Goal: Task Accomplishment & Management: Use online tool/utility

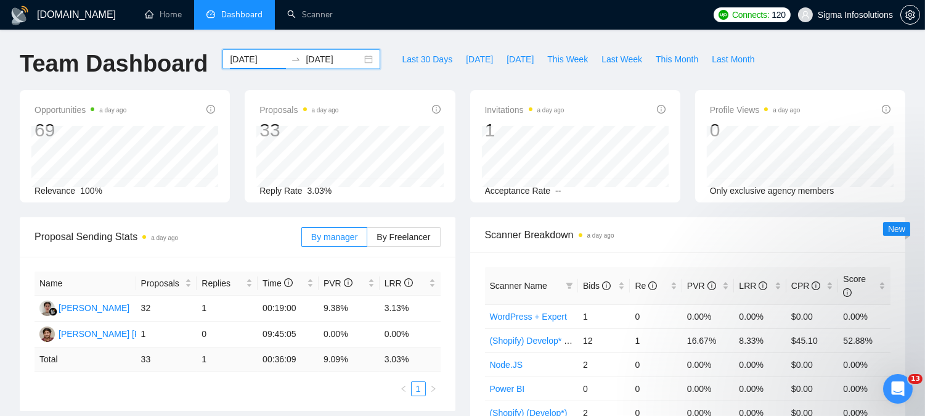
click at [250, 57] on input "[DATE]" at bounding box center [258, 59] width 56 height 14
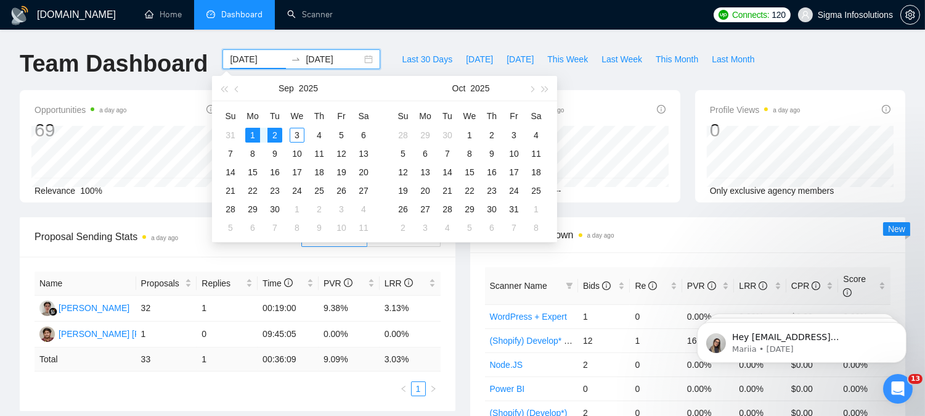
click at [240, 60] on input "[DATE]" at bounding box center [258, 59] width 56 height 14
type input "[DATE]"
click at [270, 136] on div "2" at bounding box center [275, 135] width 15 height 15
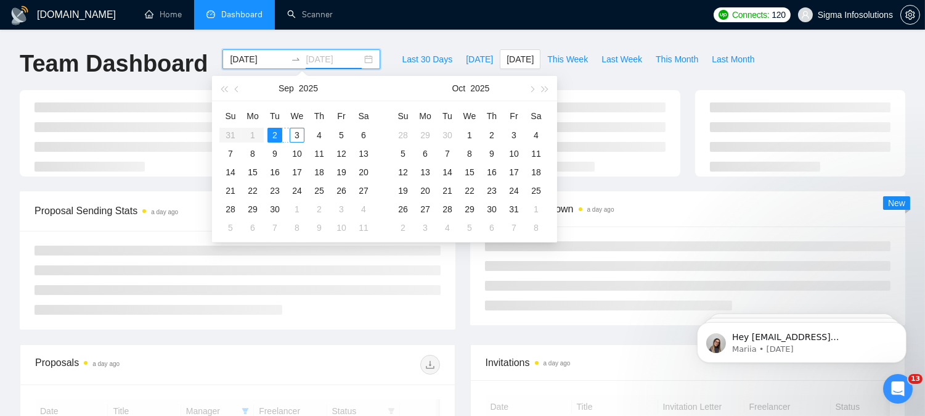
type input "[DATE]"
click at [297, 138] on div "3" at bounding box center [297, 135] width 15 height 15
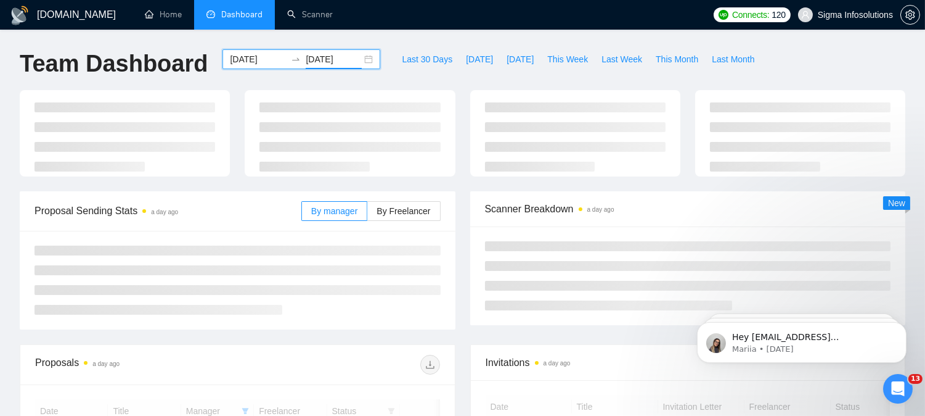
click at [424, 25] on ul "Home Dashboard Scanner" at bounding box center [418, 15] width 580 height 30
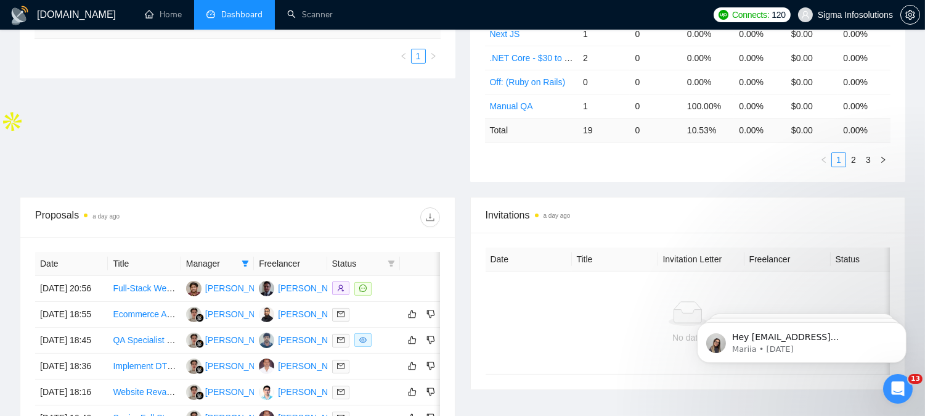
scroll to position [307, 0]
click at [245, 260] on icon "filter" at bounding box center [245, 263] width 7 height 6
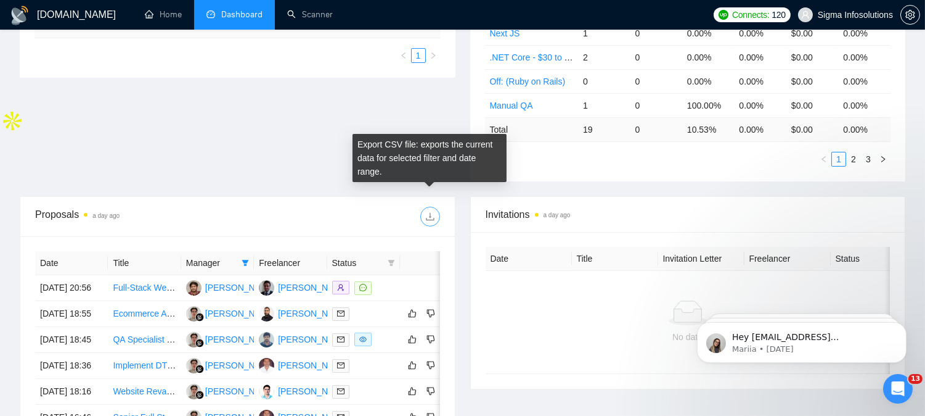
click at [433, 213] on icon "download" at bounding box center [430, 217] width 8 height 8
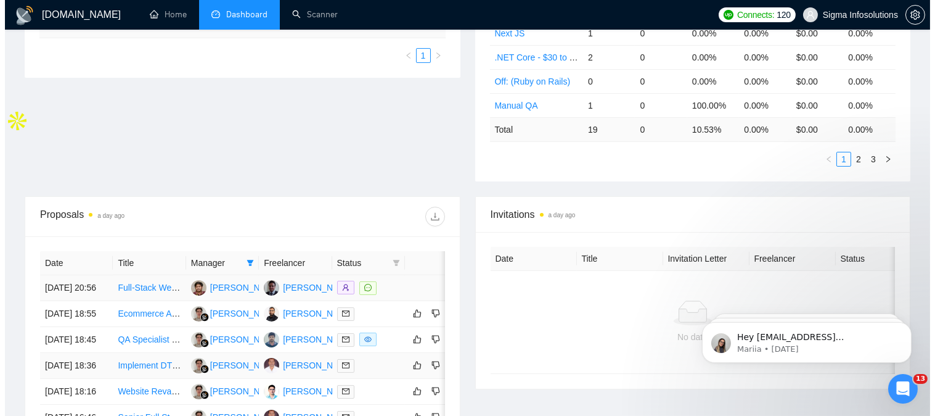
scroll to position [412, 0]
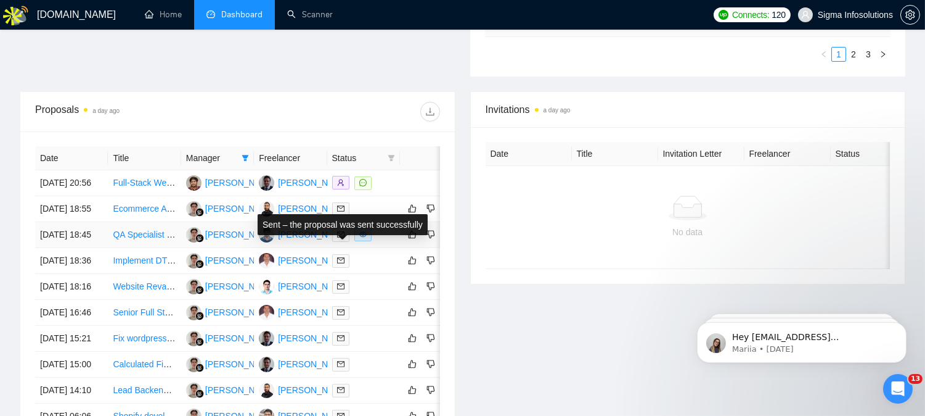
click at [342, 238] on icon "mail" at bounding box center [340, 234] width 7 height 7
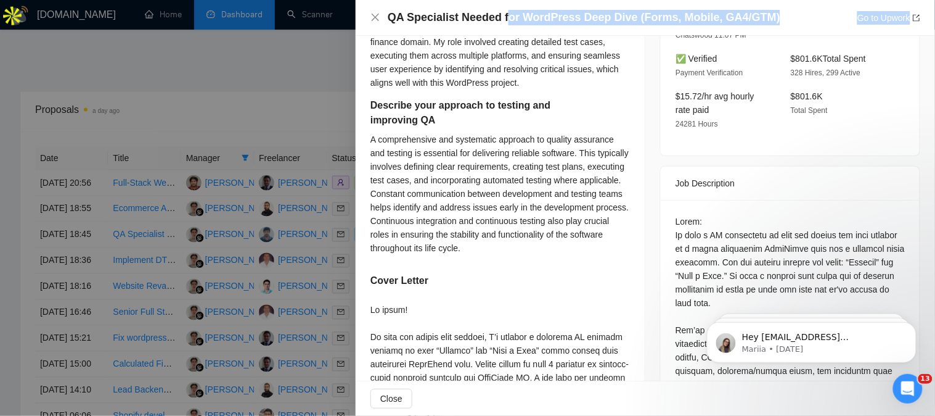
scroll to position [278, 0]
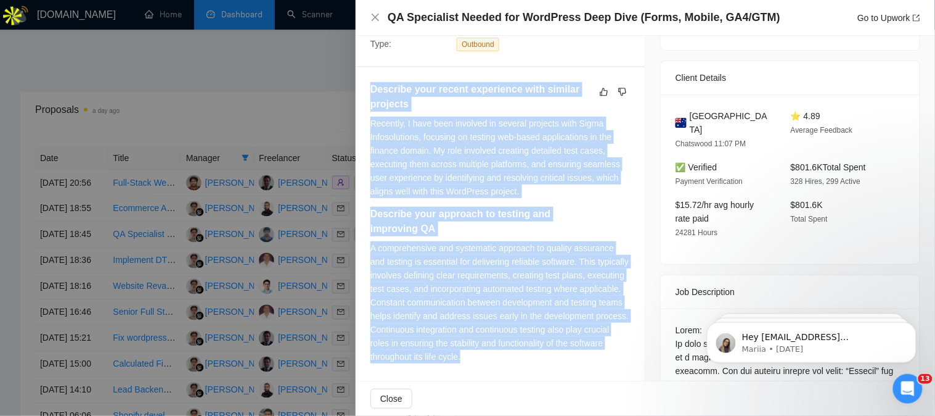
drag, startPoint x: 373, startPoint y: 150, endPoint x: 580, endPoint y: 363, distance: 296.1
click at [580, 363] on div "Describe your recent experience with similar projects Recently, I have been inv…" at bounding box center [501, 227] width 260 height 290
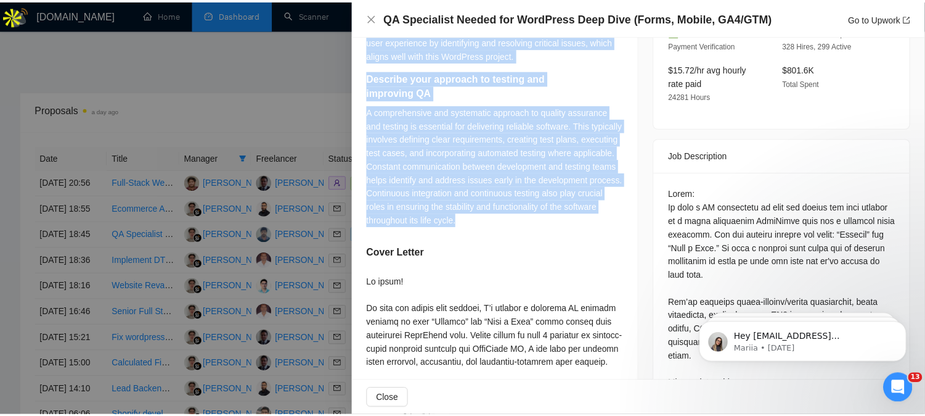
scroll to position [415, 0]
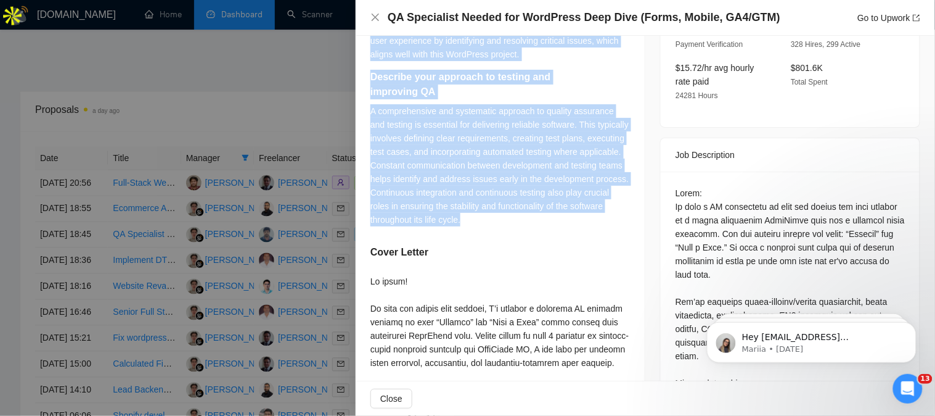
copy div "Describe your recent experience with similar projects Recently, I have been inv…"
click at [373, 17] on icon "close" at bounding box center [376, 17] width 10 height 10
